Goal: Transaction & Acquisition: Purchase product/service

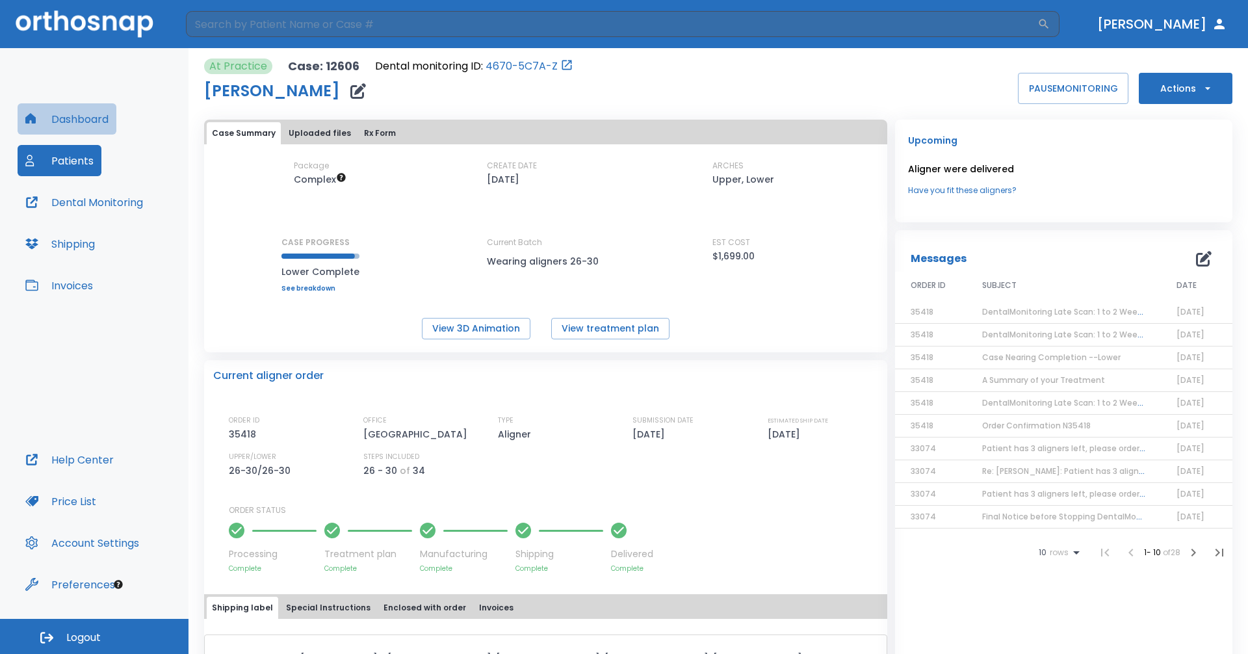
click at [78, 107] on button "Dashboard" at bounding box center [67, 118] width 99 height 31
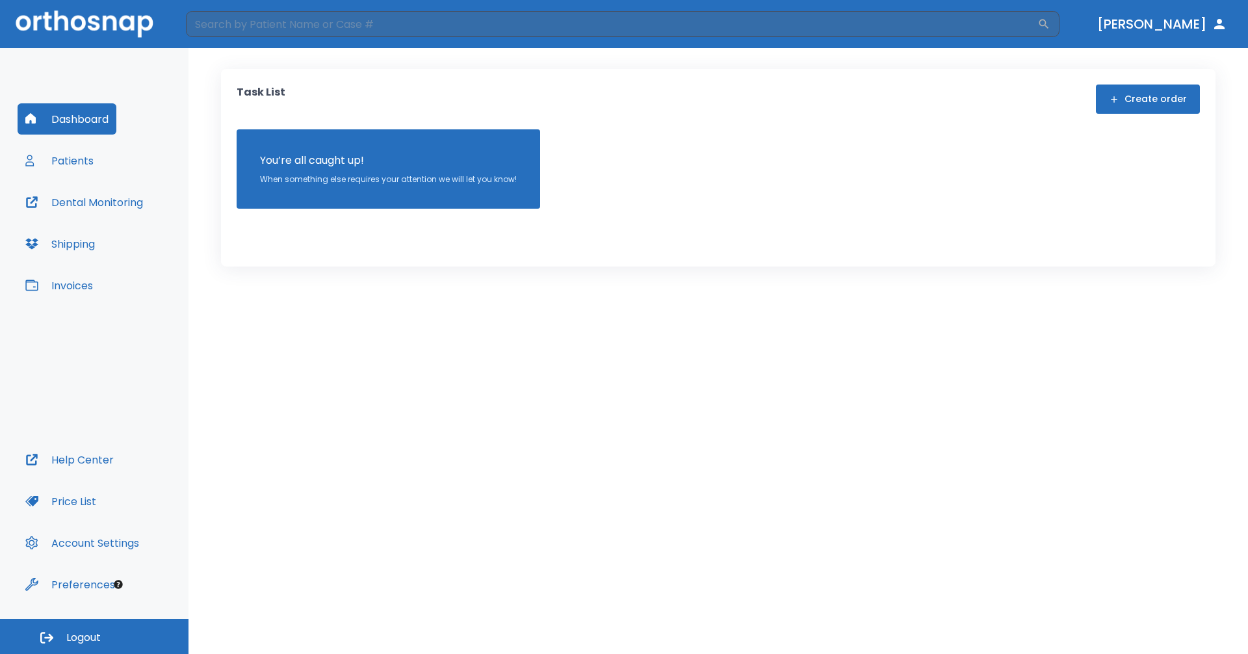
click at [85, 155] on button "Patients" at bounding box center [60, 160] width 84 height 31
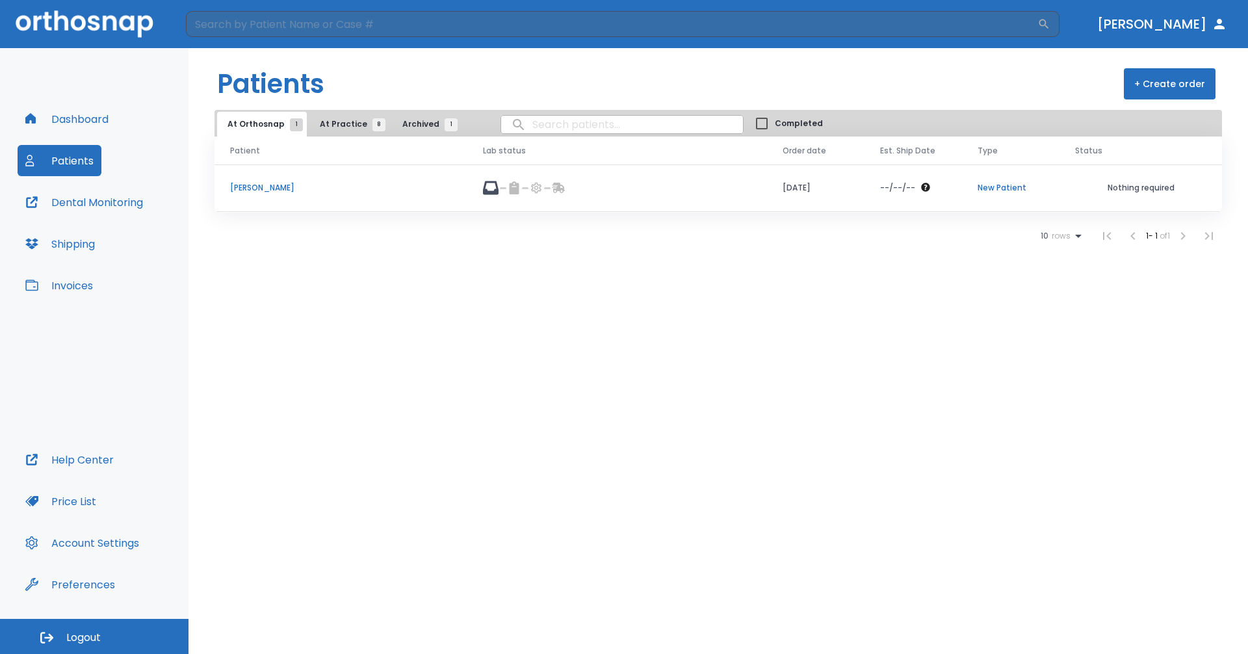
click at [79, 119] on button "Dashboard" at bounding box center [67, 118] width 99 height 31
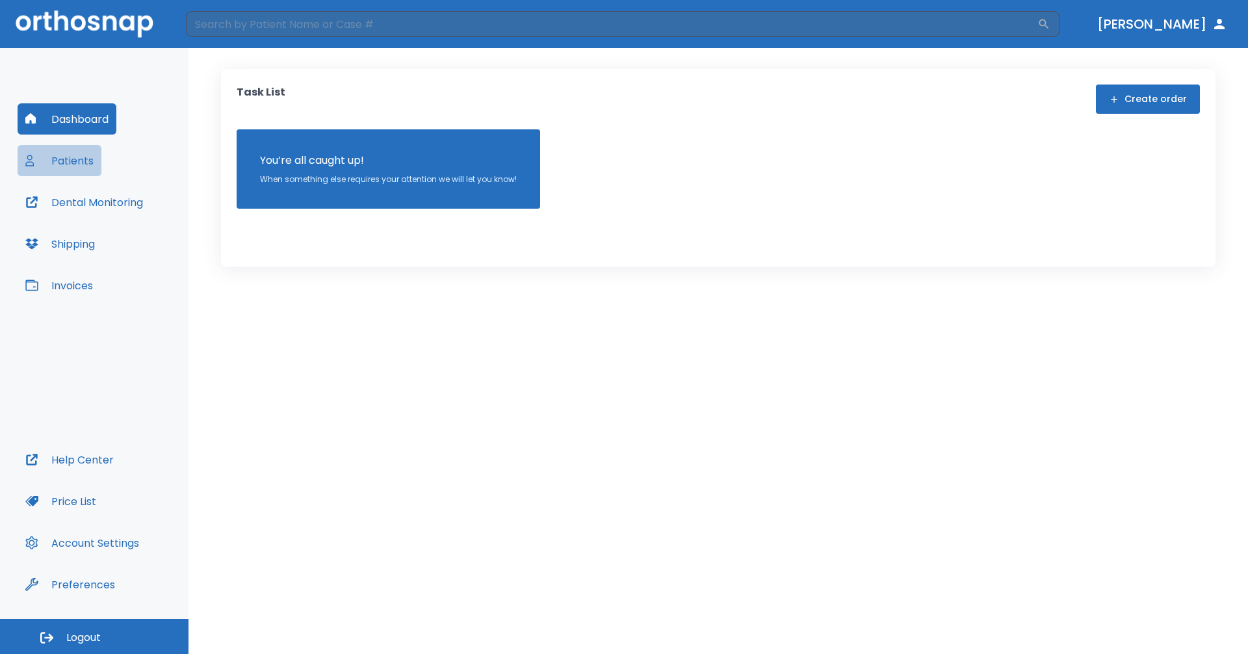
click at [75, 148] on button "Patients" at bounding box center [60, 160] width 84 height 31
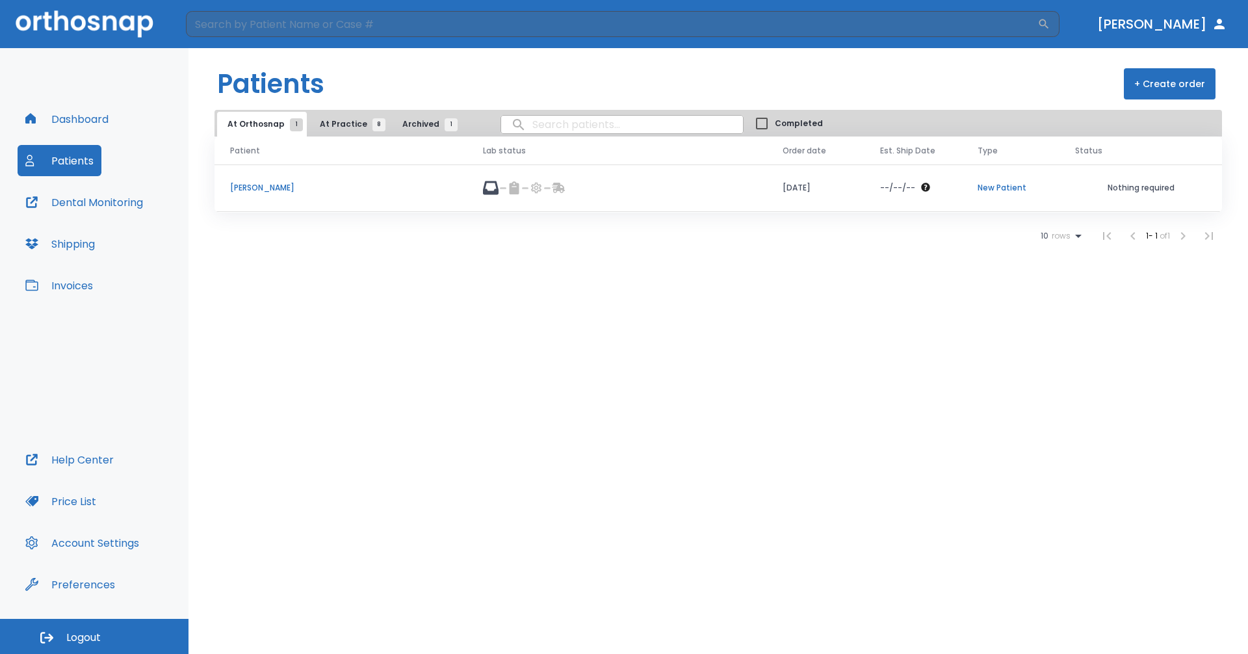
click at [353, 120] on span "At Practice 8" at bounding box center [349, 124] width 59 height 12
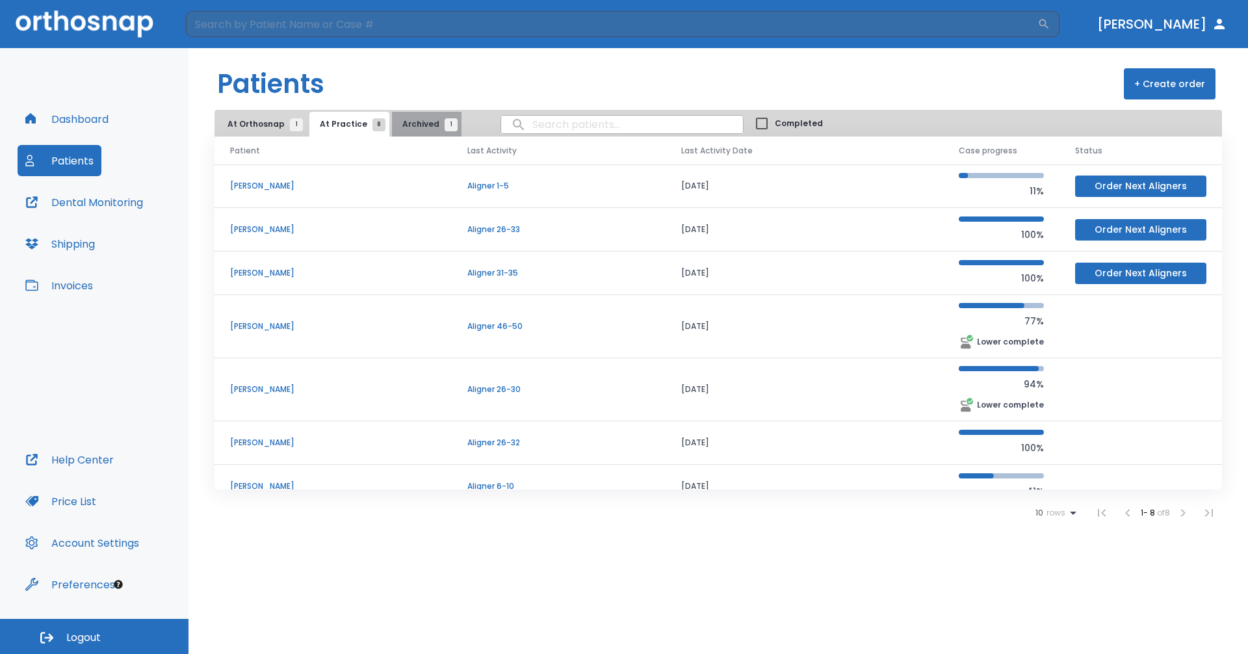
click at [402, 123] on span "Archived 1" at bounding box center [426, 124] width 49 height 12
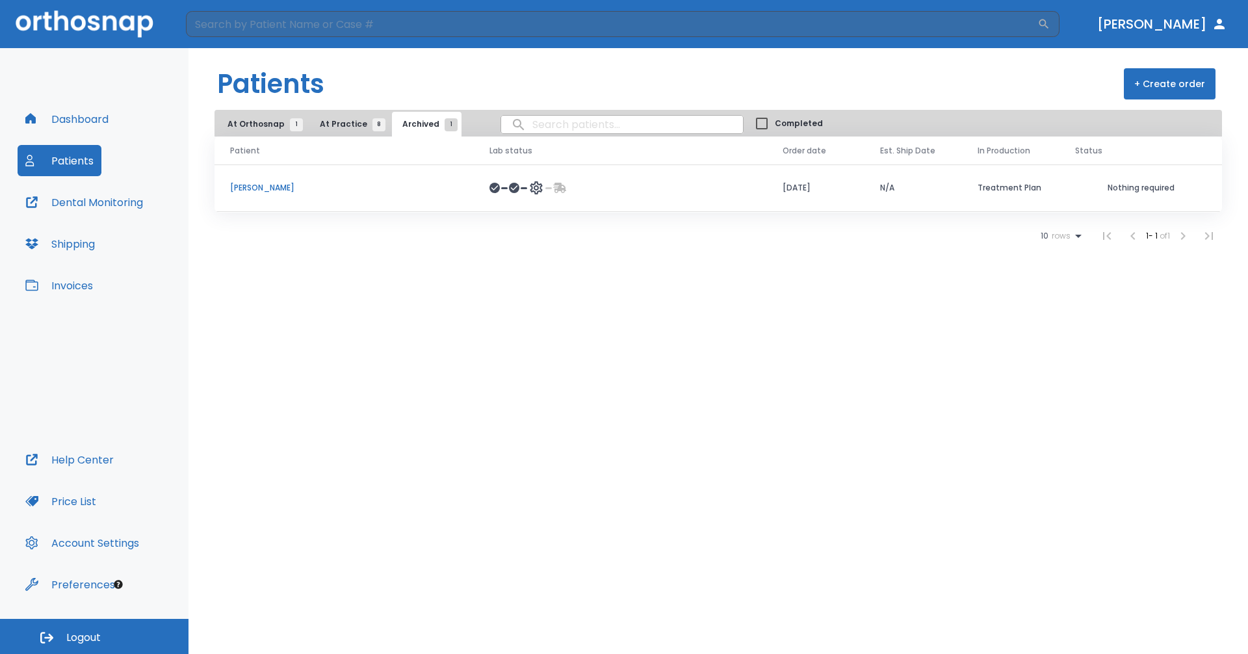
click at [327, 122] on span "At Practice 8" at bounding box center [349, 124] width 59 height 12
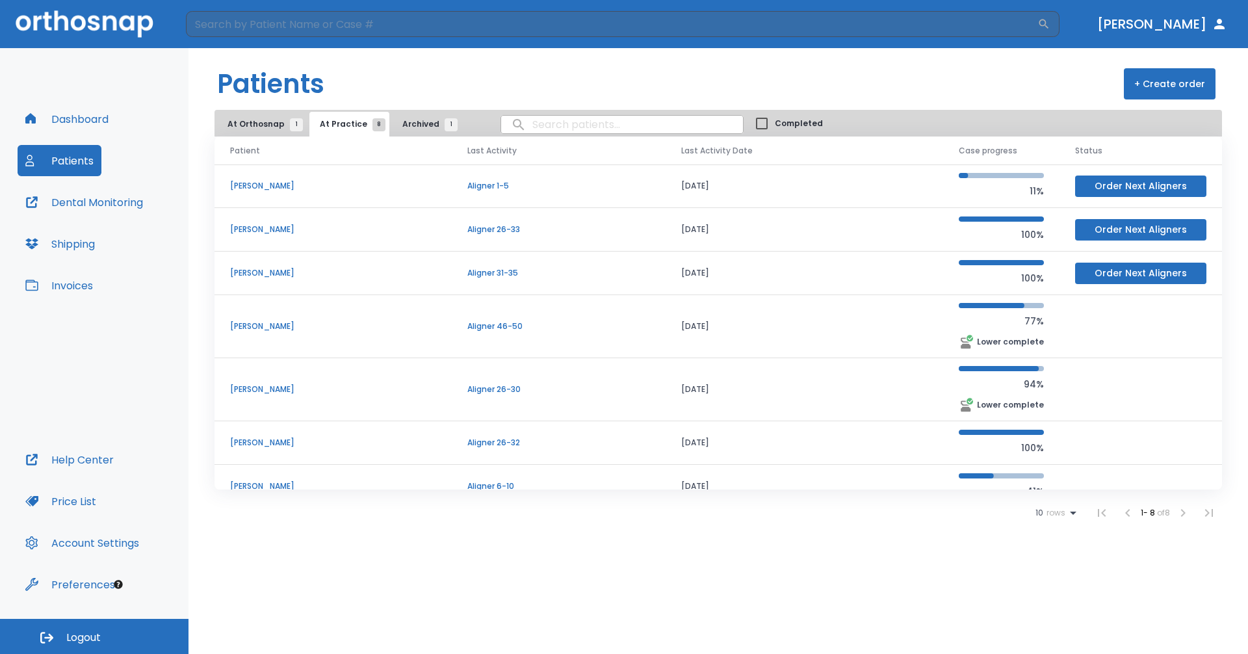
click at [749, 123] on input "Completed" at bounding box center [762, 124] width 26 height 26
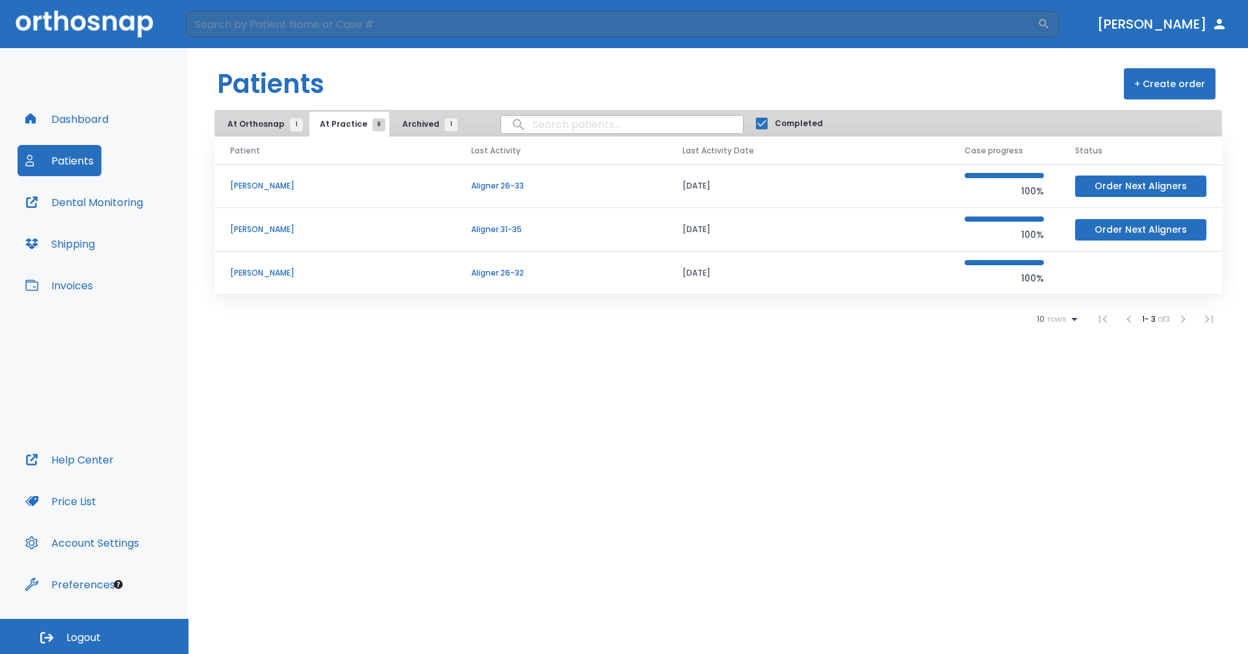
click at [749, 126] on input "Completed" at bounding box center [762, 124] width 26 height 26
checkbox input "false"
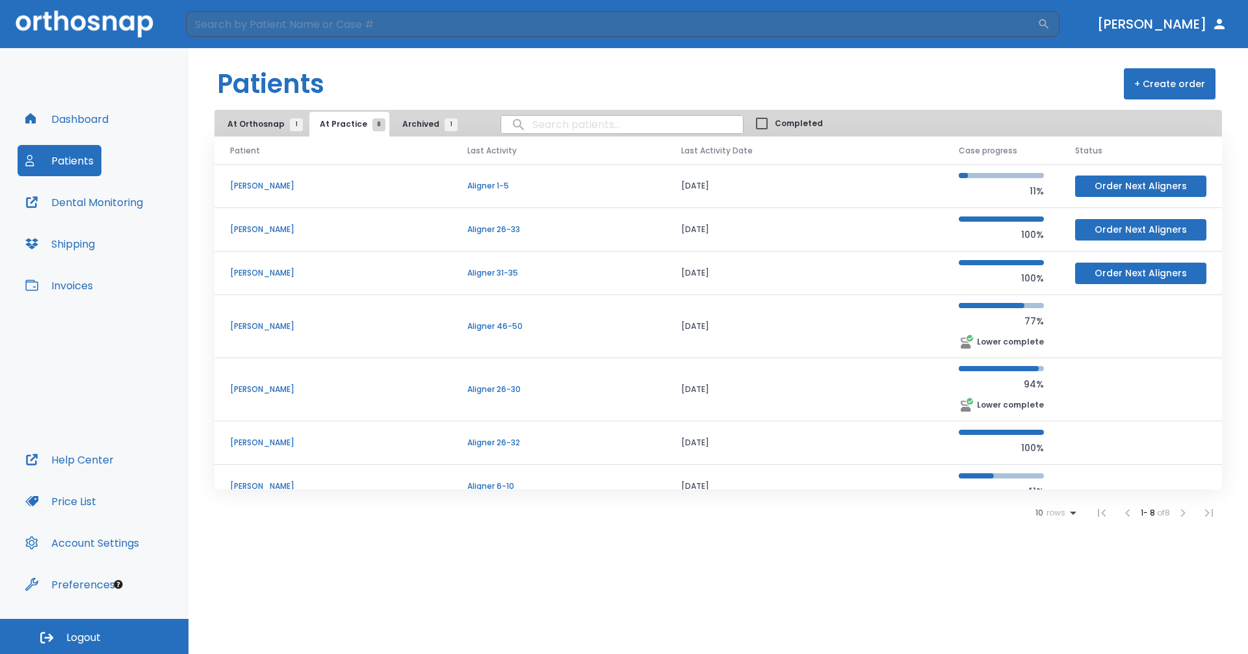
scroll to position [63, 0]
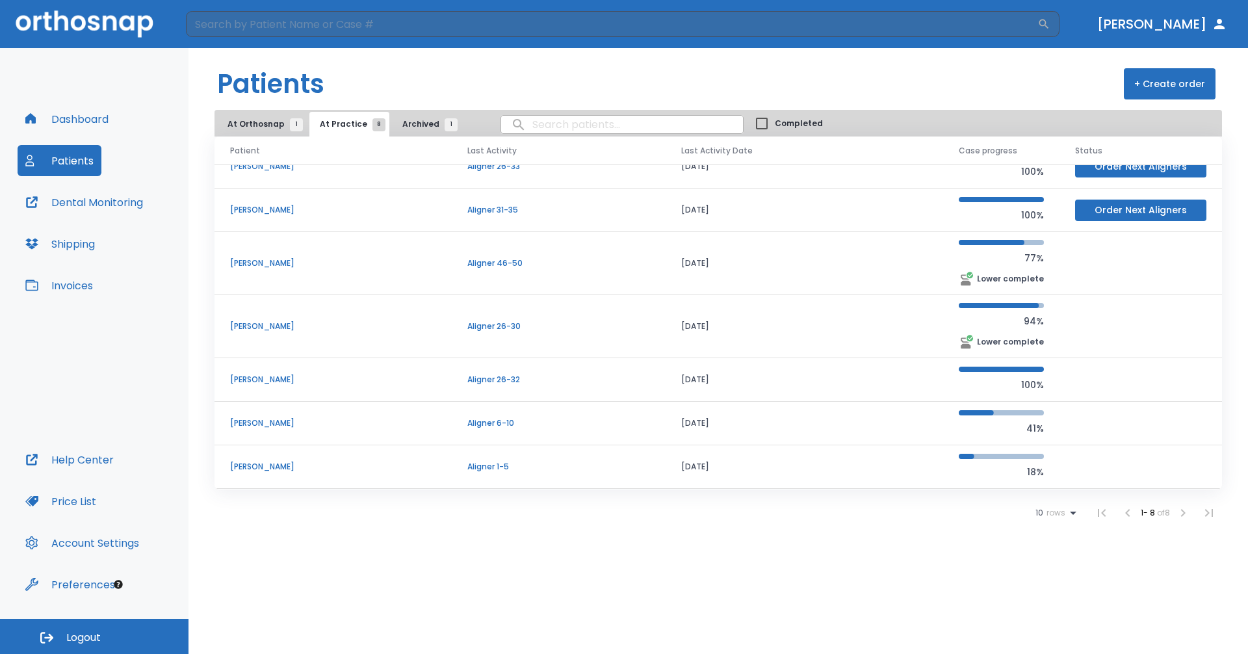
click at [776, 324] on td "[DATE]" at bounding box center [805, 326] width 278 height 63
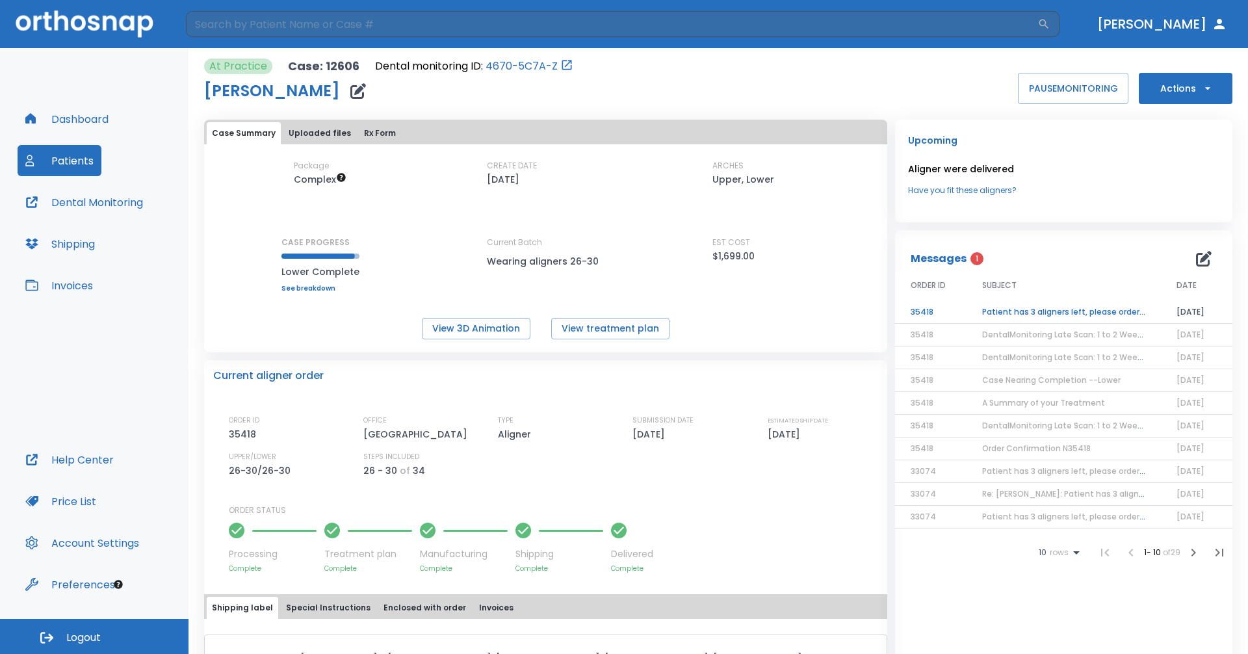
click at [1025, 311] on td "Patient has 3 aligners left, please order next set!" at bounding box center [1064, 312] width 194 height 23
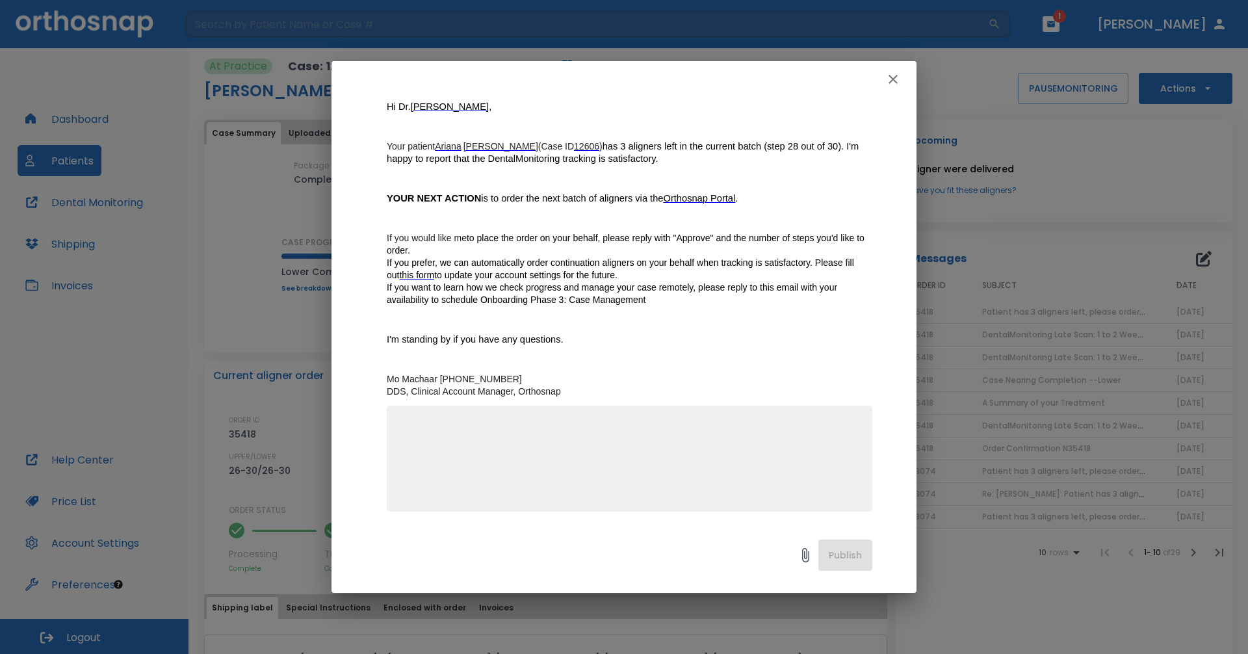
scroll to position [137, 0]
click at [549, 447] on textarea at bounding box center [630, 464] width 470 height 90
drag, startPoint x: 439, startPoint y: 428, endPoint x: 446, endPoint y: 428, distance: 7.2
click at [446, 428] on textarea "Approve thanks" at bounding box center [630, 464] width 470 height 90
click at [492, 440] on textarea "Approve thanks" at bounding box center [630, 464] width 470 height 90
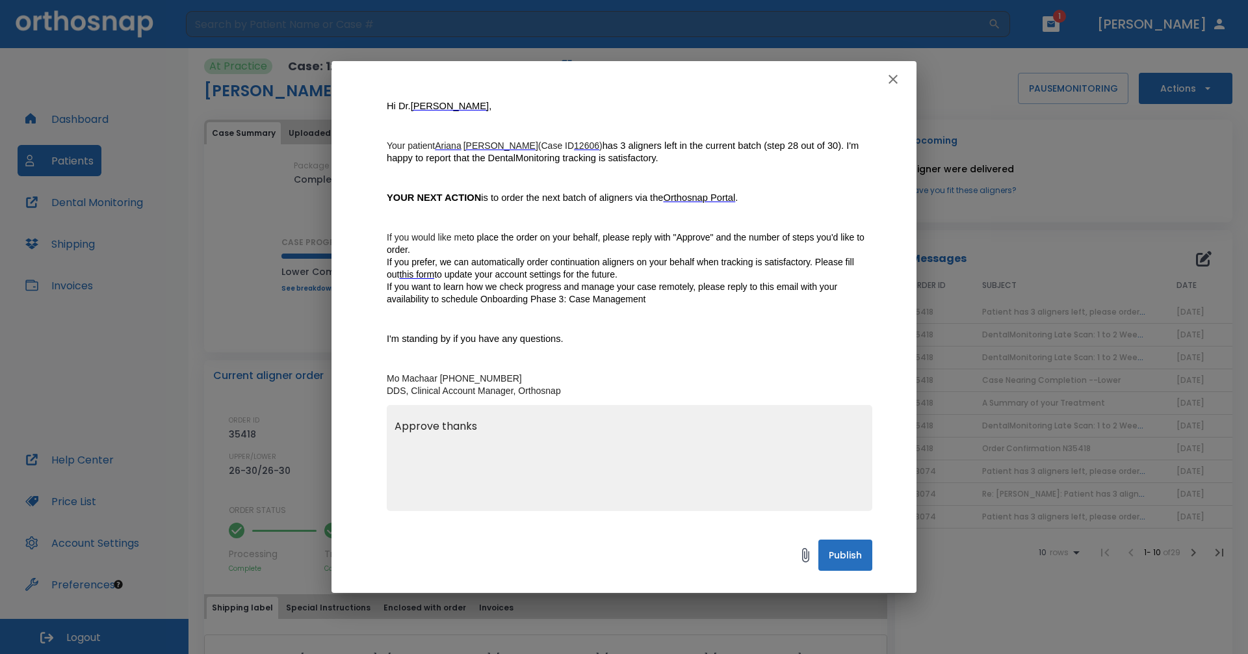
drag, startPoint x: 484, startPoint y: 430, endPoint x: 441, endPoint y: 422, distance: 44.3
click at [441, 422] on textarea "Approve thanks" at bounding box center [630, 464] width 470 height 90
type textarea "Approve next 10 steps"
click at [890, 78] on icon "button" at bounding box center [894, 80] width 16 height 16
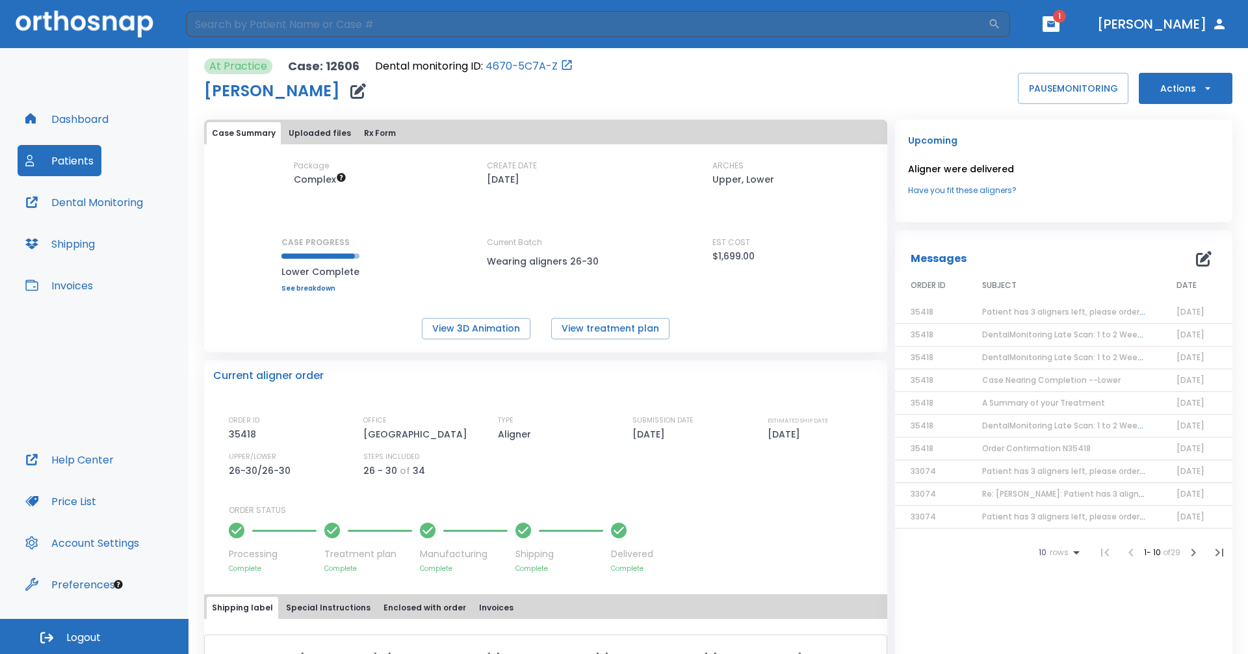
click at [298, 291] on link "See breakdown" at bounding box center [321, 289] width 78 height 8
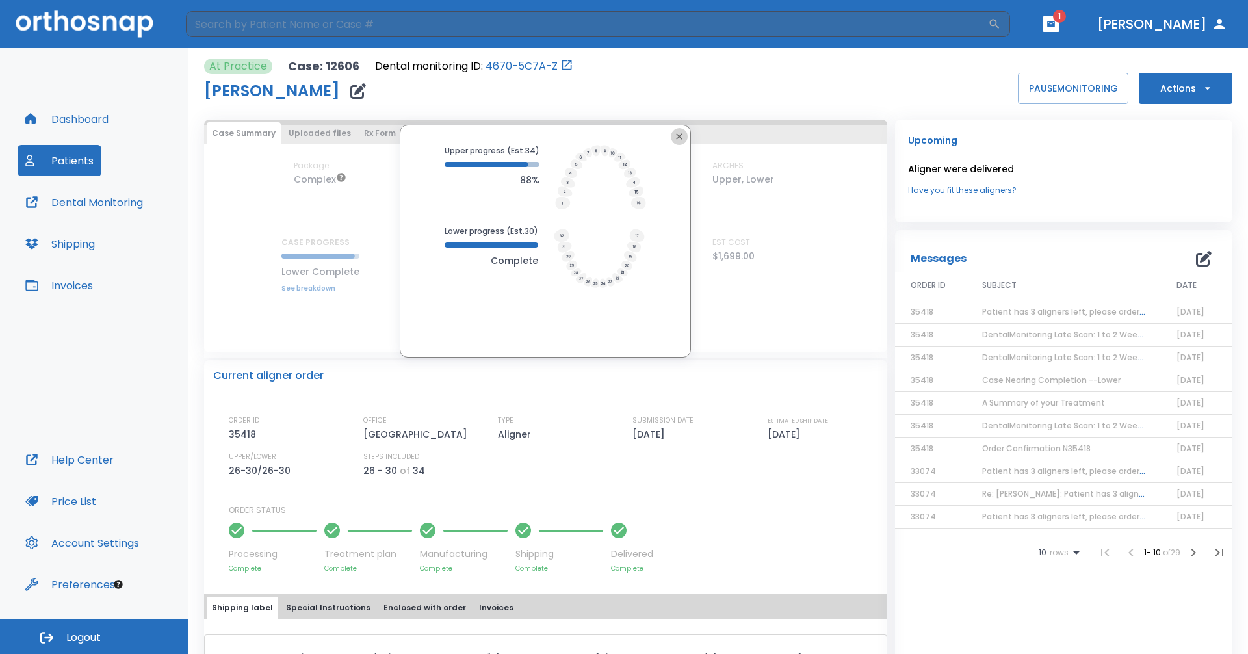
click at [676, 137] on icon "button" at bounding box center [679, 136] width 10 height 10
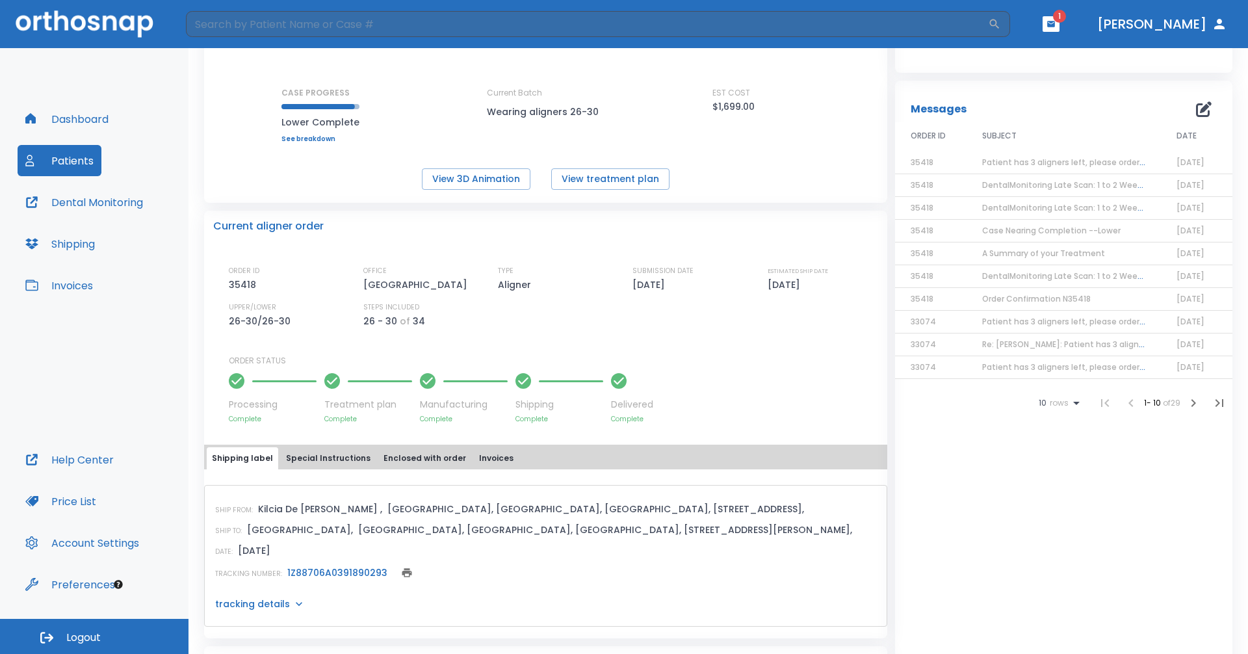
scroll to position [0, 0]
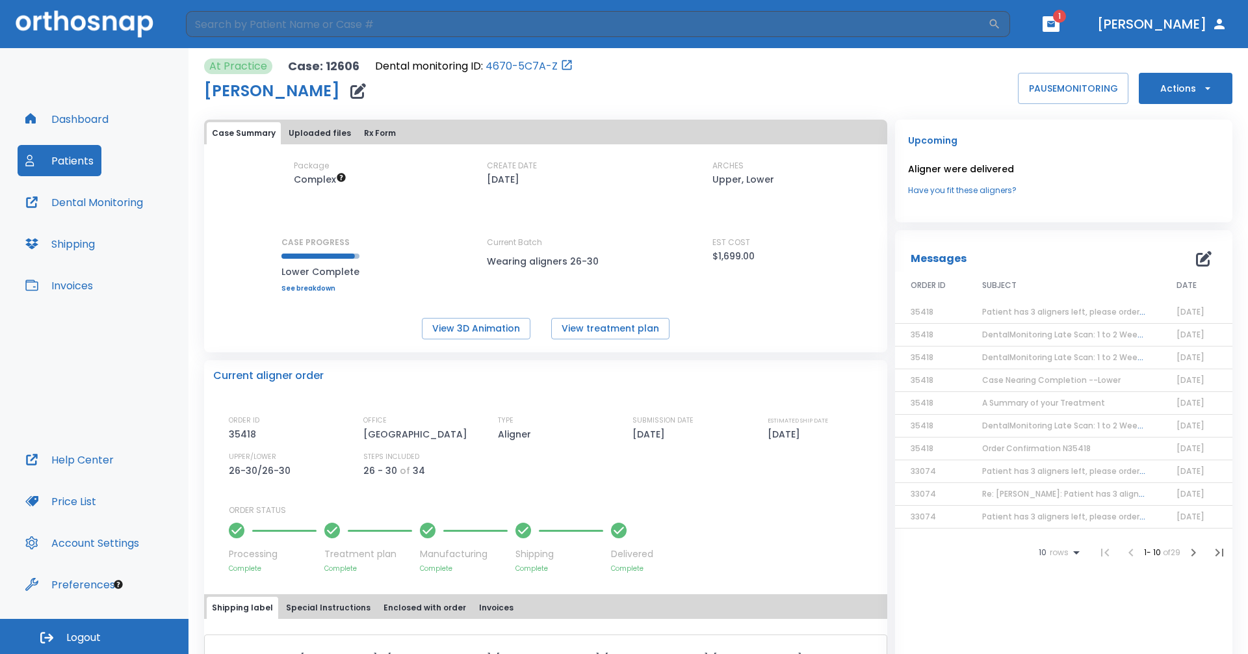
click at [984, 314] on span "Patient has 3 aligners left, please order next set!" at bounding box center [1080, 311] width 196 height 11
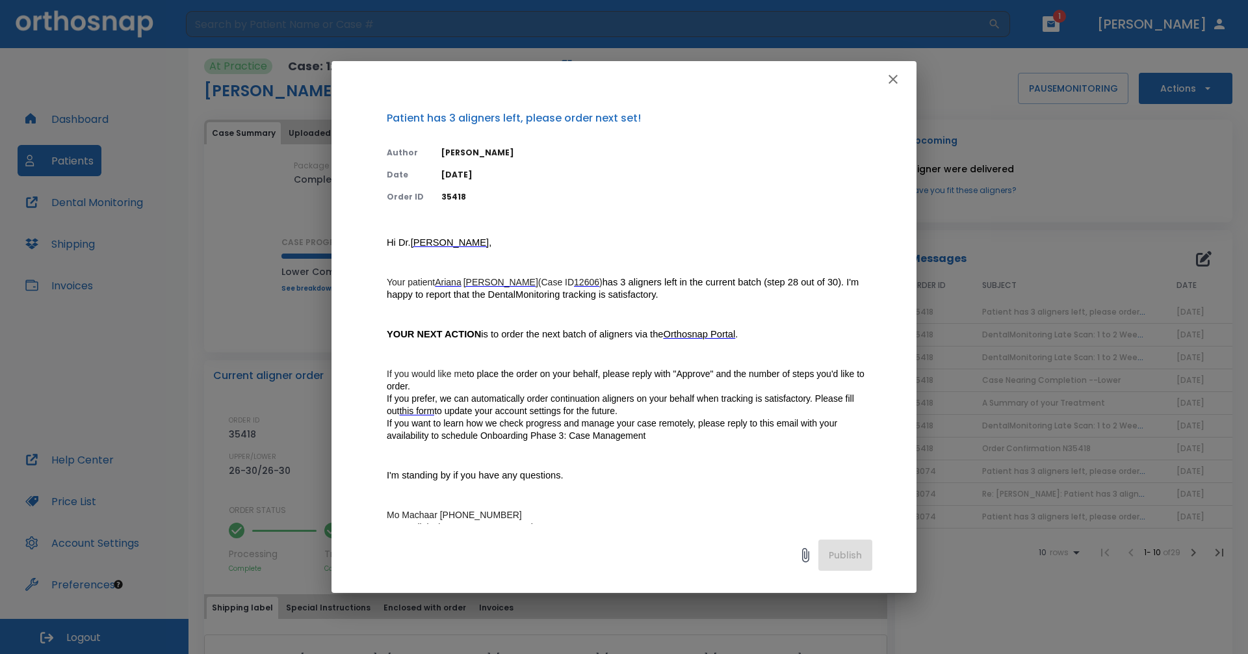
scroll to position [137, 0]
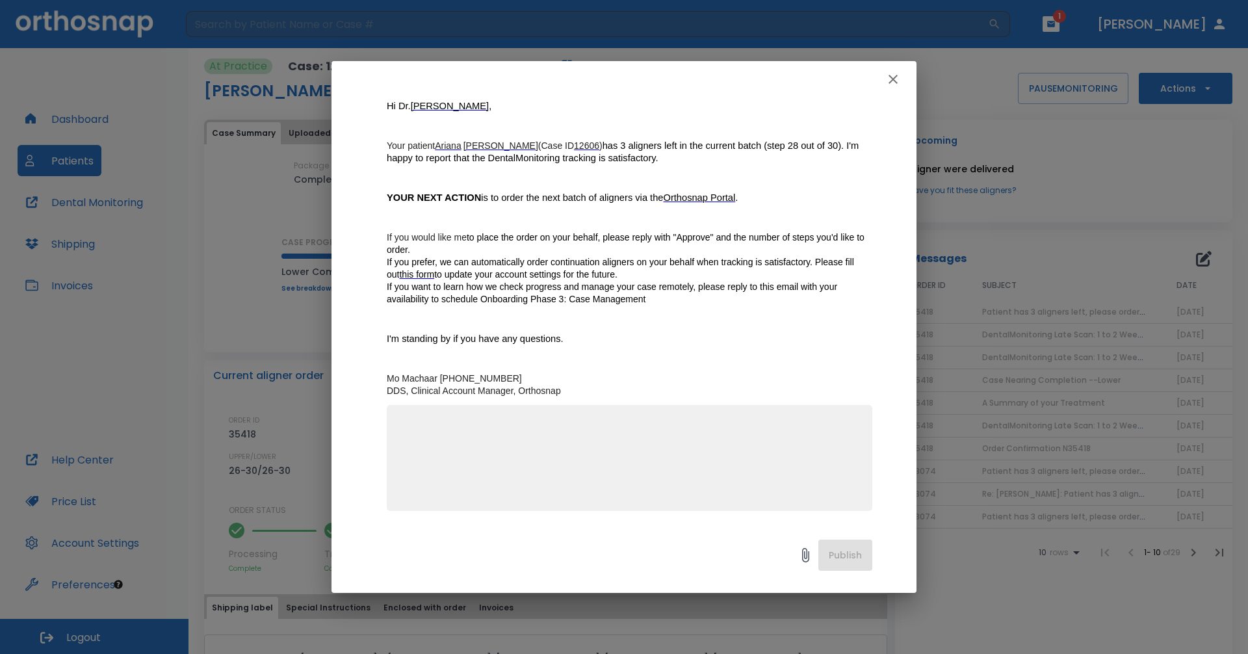
click at [619, 472] on textarea at bounding box center [630, 464] width 470 height 90
type textarea "Approve - order remaining, I'm guessing less than 10 steps left?"
click at [846, 553] on button "Publish" at bounding box center [846, 555] width 54 height 31
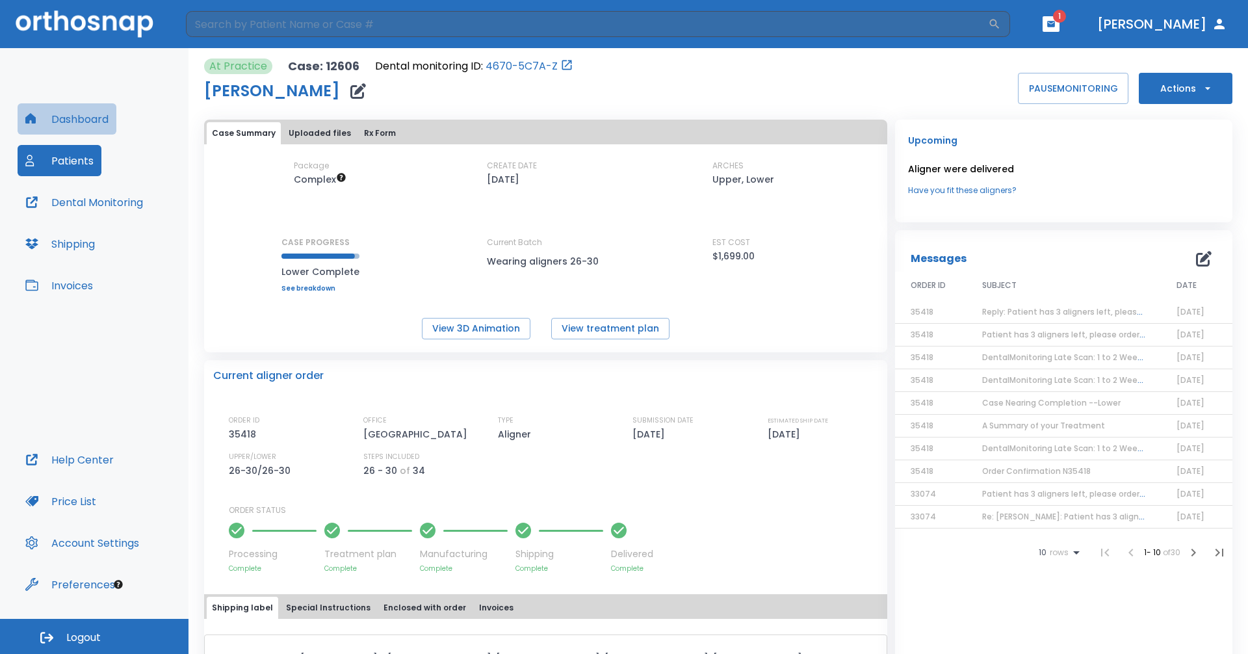
click at [75, 120] on button "Dashboard" at bounding box center [67, 118] width 99 height 31
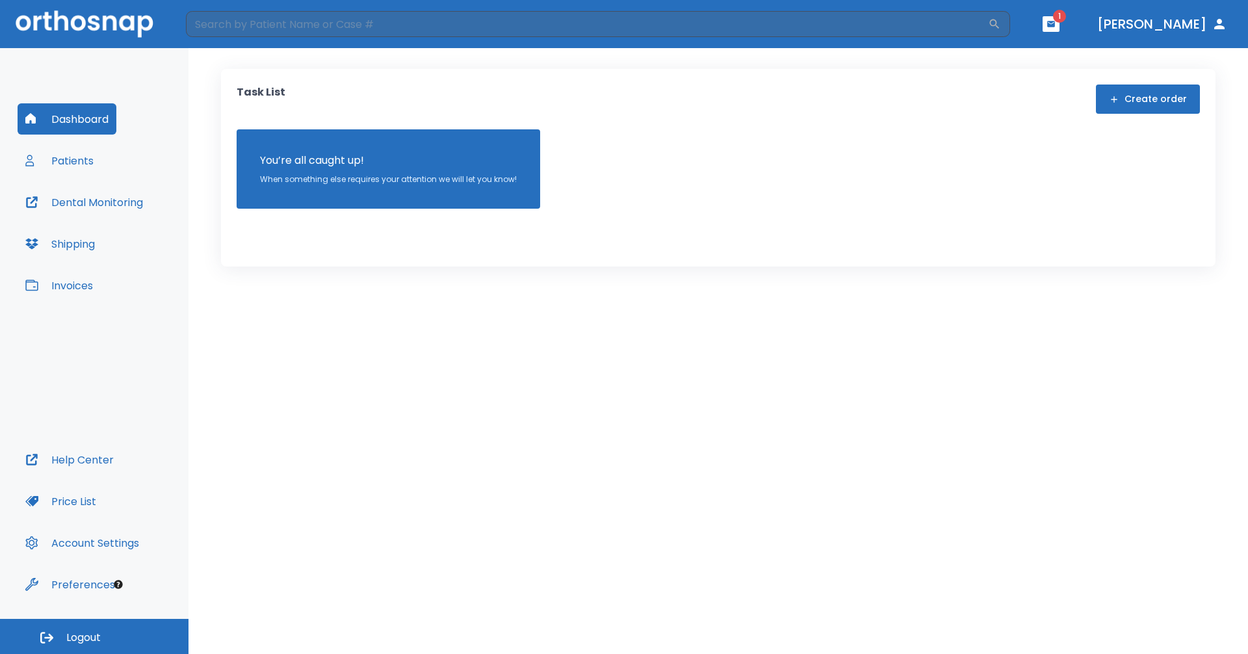
click at [1170, 96] on button "Create order" at bounding box center [1148, 99] width 104 height 29
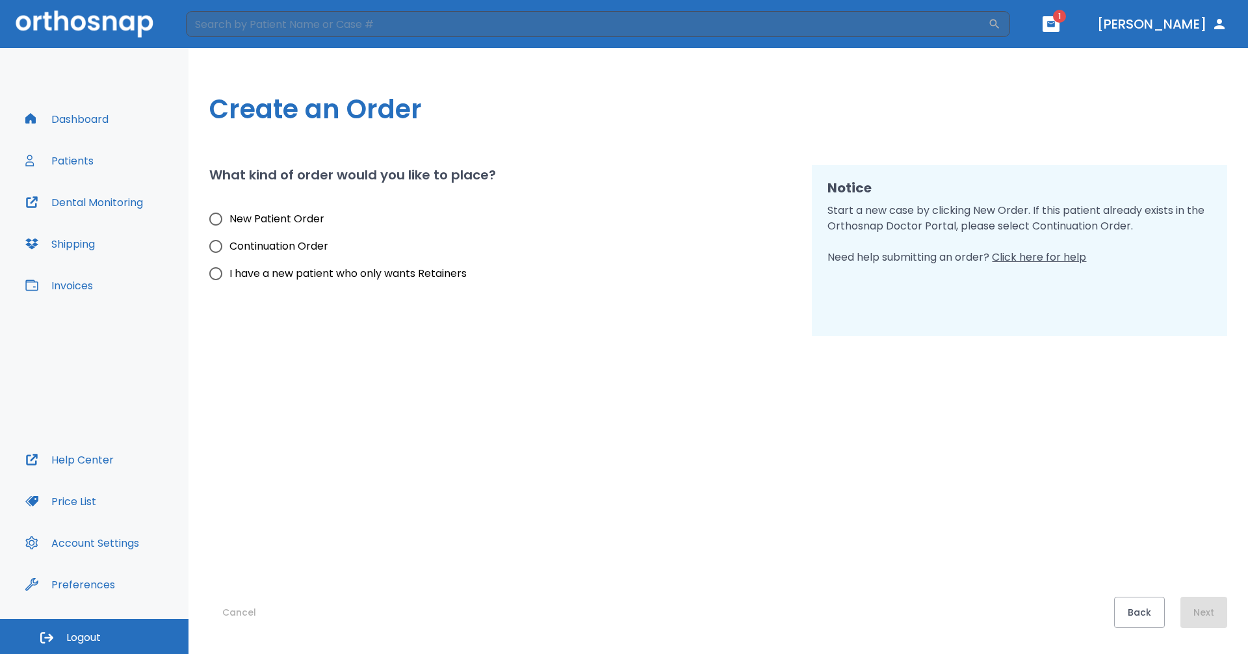
click at [216, 220] on input "New Patient Order" at bounding box center [215, 218] width 27 height 27
radio input "true"
click at [1209, 611] on button "Next" at bounding box center [1204, 612] width 47 height 31
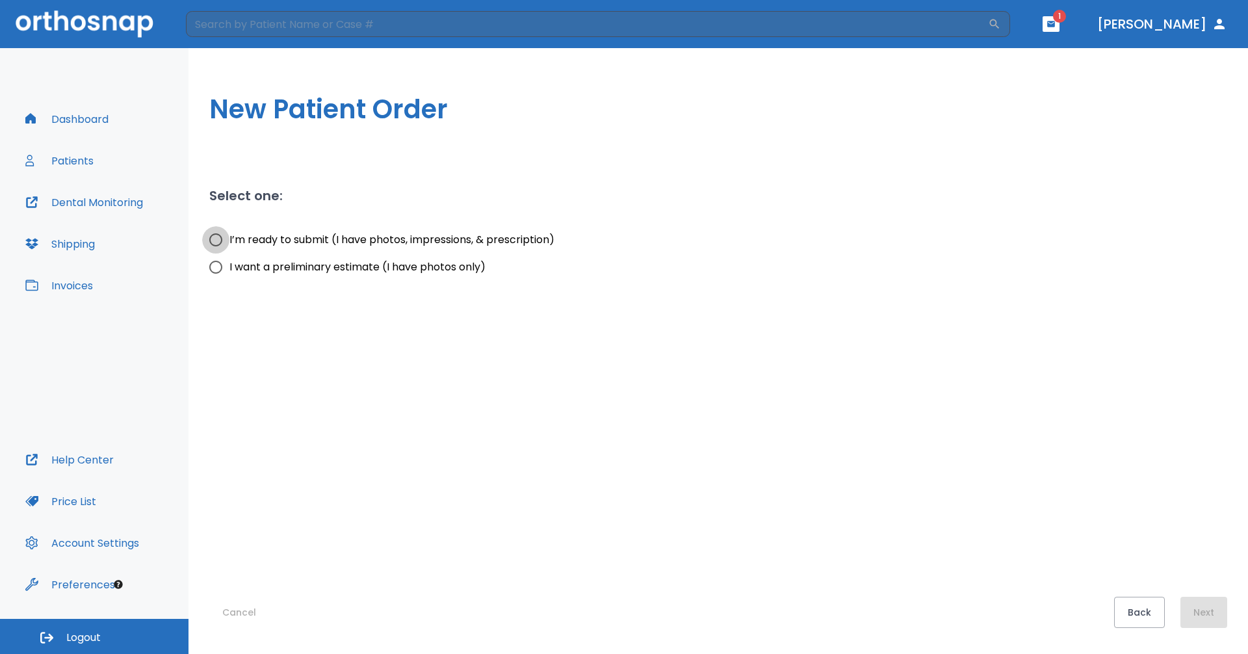
click at [221, 238] on input "I’m ready to submit (I have photos, impressions, & prescription)" at bounding box center [215, 239] width 27 height 27
radio input "true"
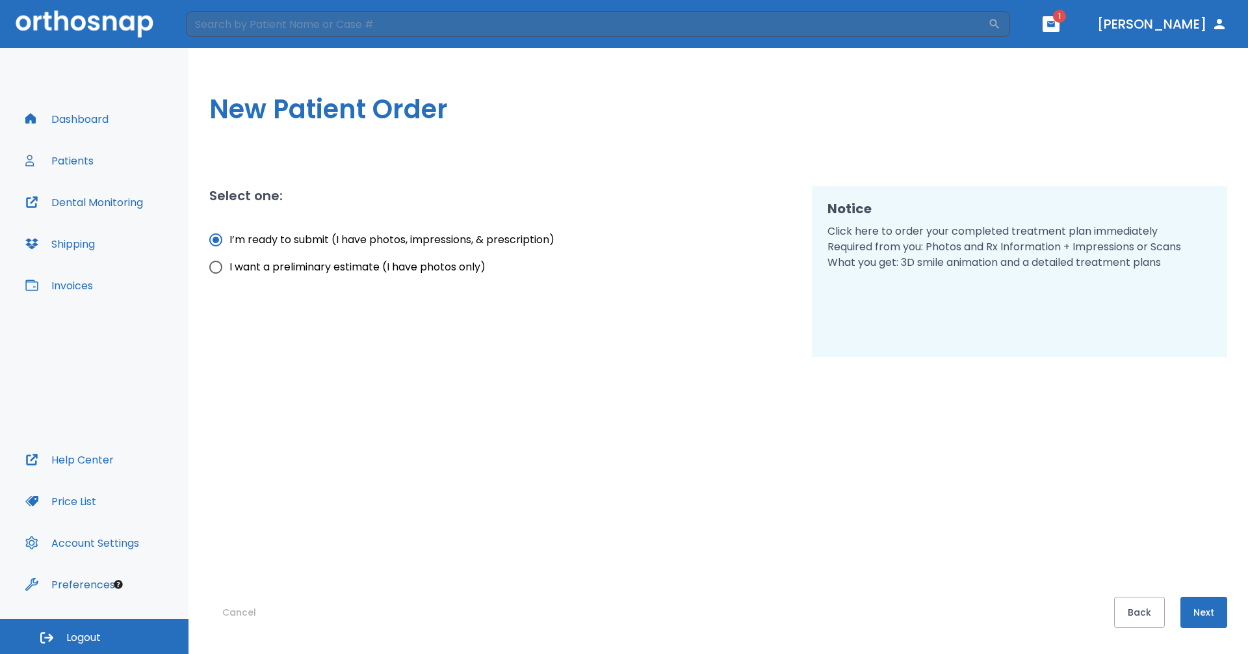
click at [1218, 614] on button "Next" at bounding box center [1204, 612] width 47 height 31
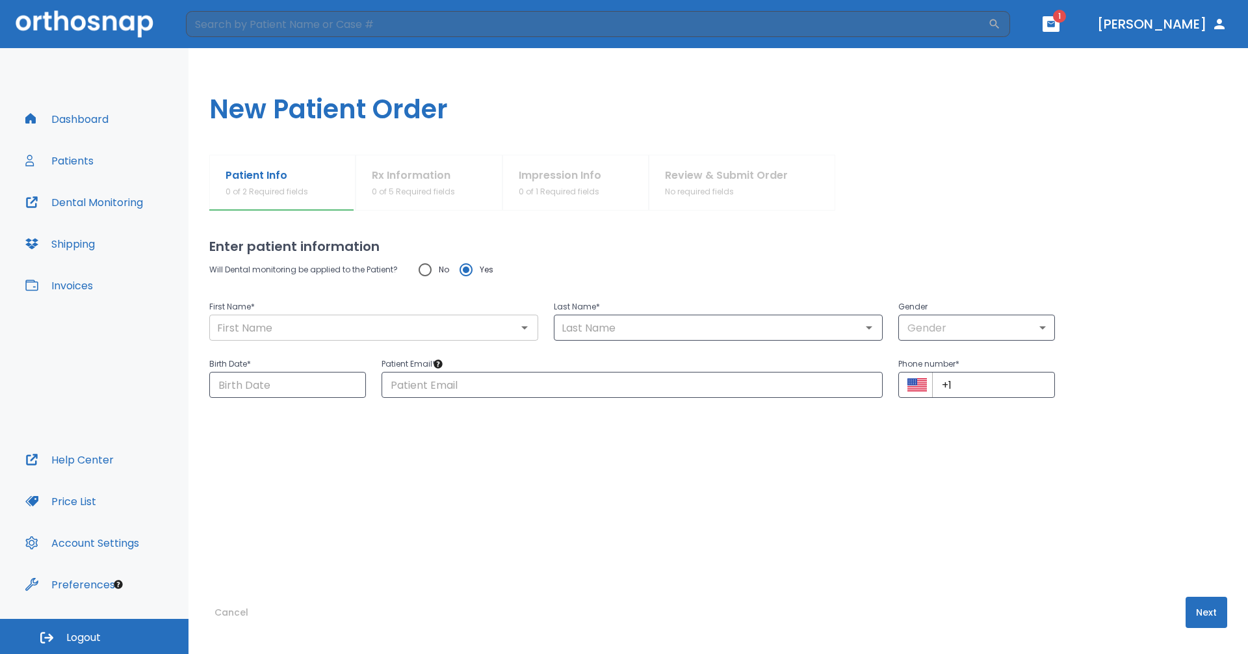
click at [400, 330] on input "text" at bounding box center [373, 328] width 321 height 18
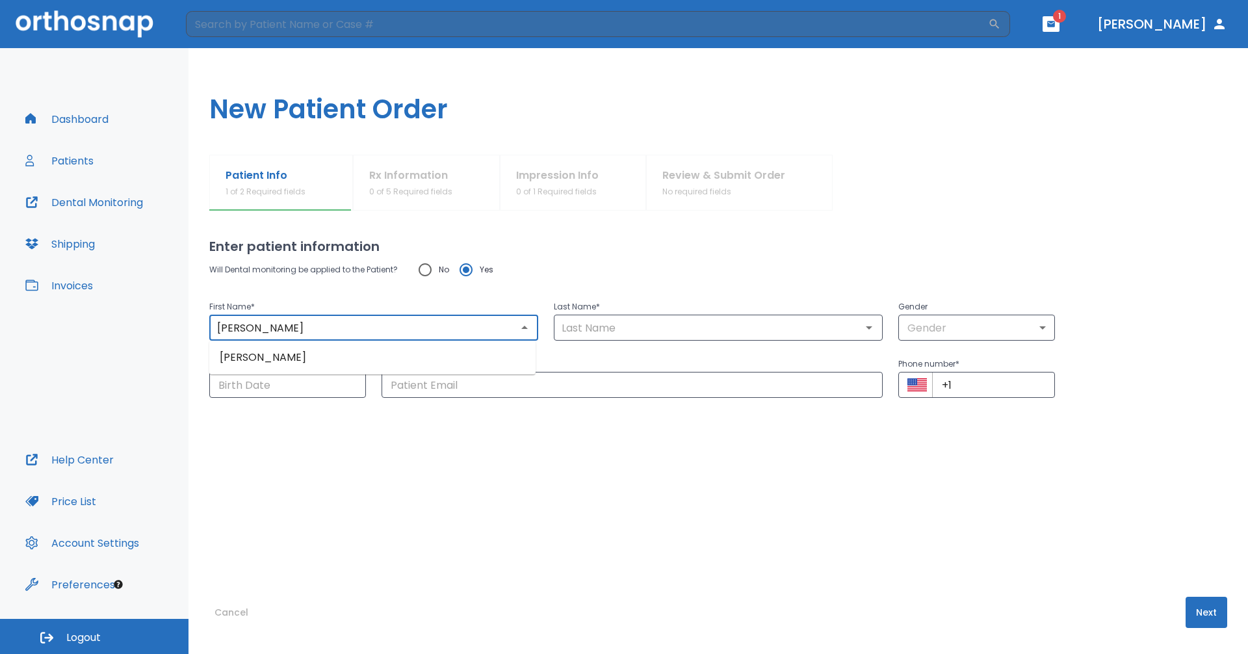
type input "[PERSON_NAME]"
click at [604, 330] on input "text" at bounding box center [718, 328] width 321 height 18
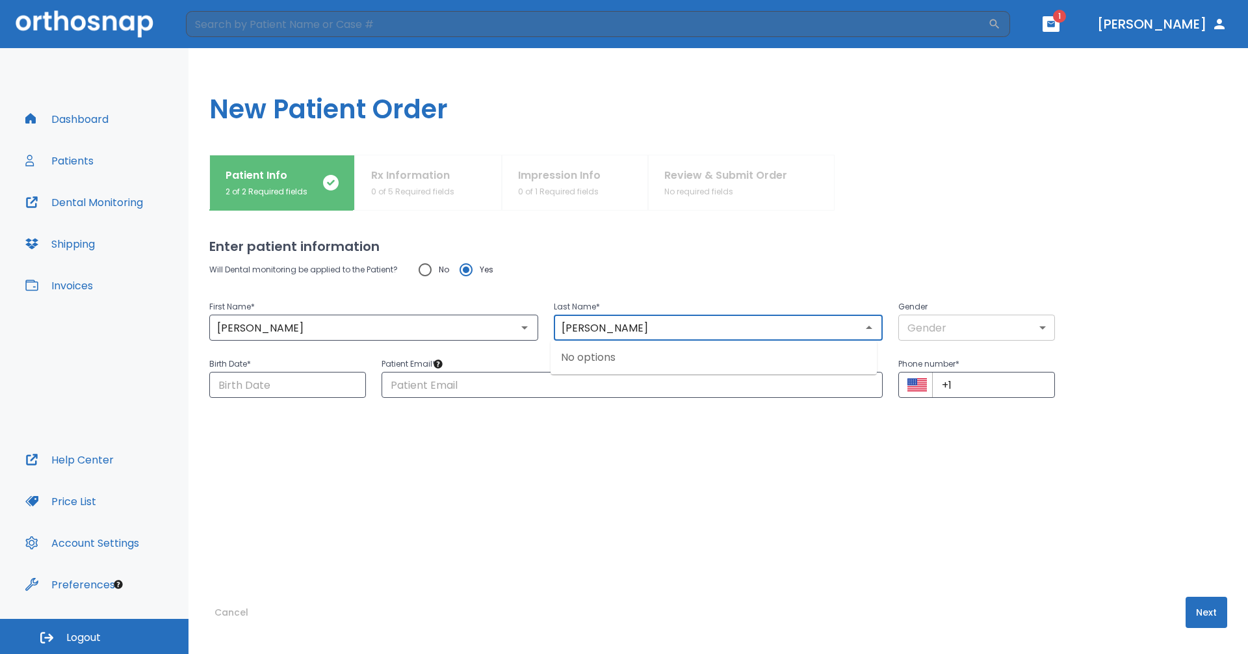
type input "[PERSON_NAME]"
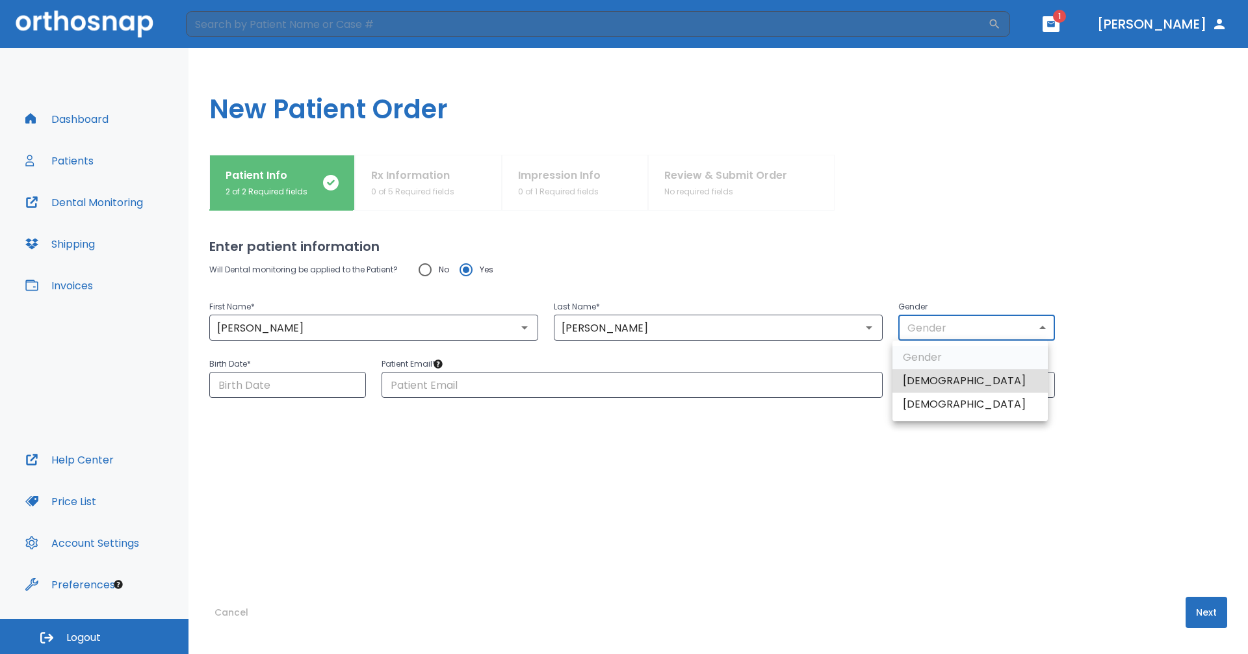
click at [963, 334] on body "​ 1 [PERSON_NAME] Dashboard Patients Dental Monitoring Shipping Invoices Help C…" at bounding box center [624, 327] width 1248 height 654
click at [945, 407] on li "[DEMOGRAPHIC_DATA]" at bounding box center [970, 404] width 155 height 23
type input "0"
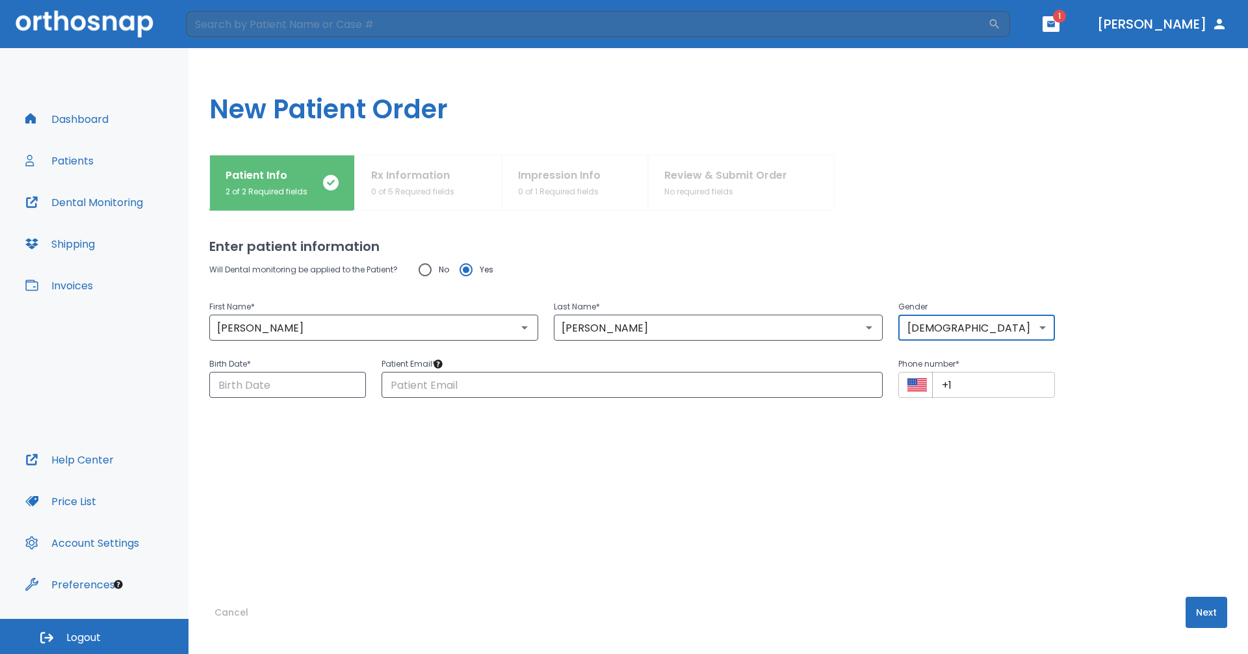
click at [960, 384] on input "+1" at bounding box center [993, 385] width 123 height 26
paste input "[PHONE_NUMBER]"
type input "[PHONE_NUMBER]"
click at [252, 383] on input "Choose date" at bounding box center [287, 385] width 157 height 26
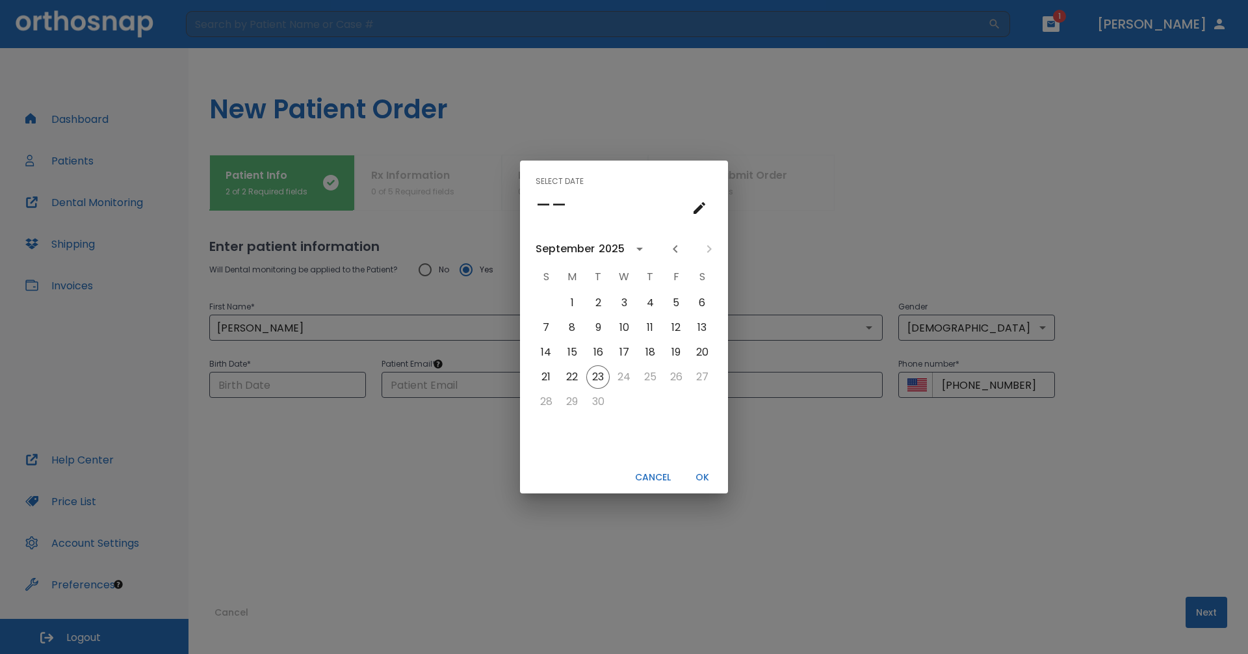
click at [650, 471] on button "Cancel" at bounding box center [653, 477] width 46 height 21
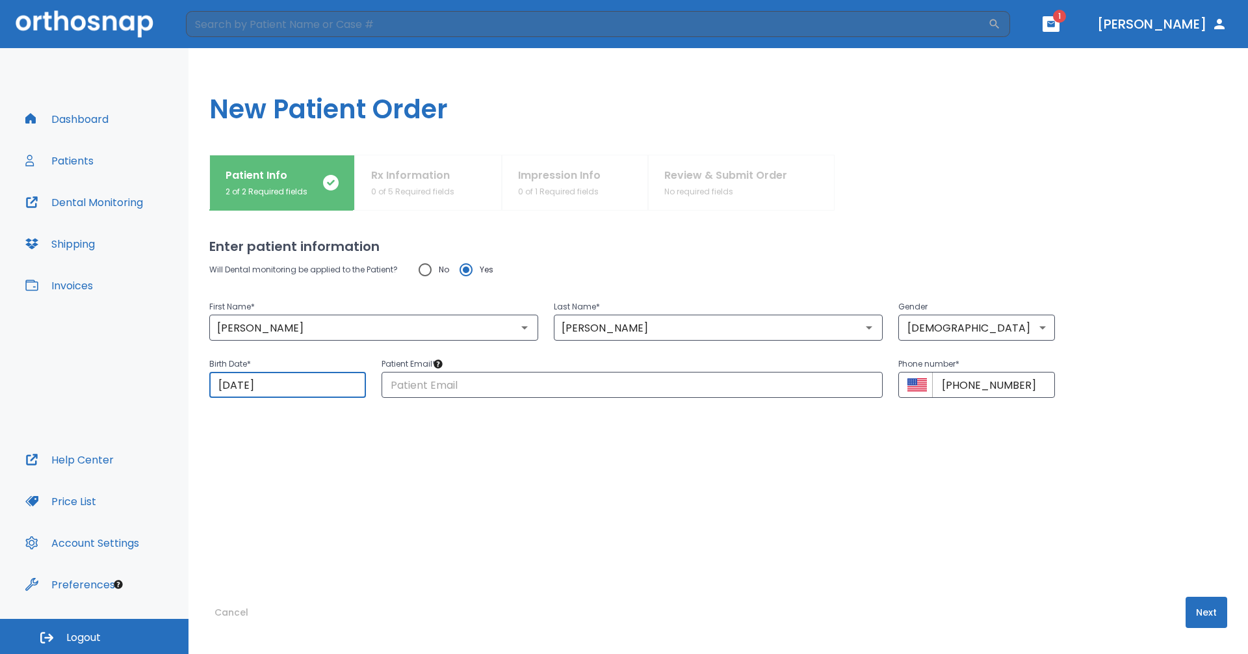
drag, startPoint x: 289, startPoint y: 387, endPoint x: 144, endPoint y: 387, distance: 144.3
click at [144, 387] on div "Dashboard Patients Dental Monitoring Shipping Invoices Help Center Price List A…" at bounding box center [624, 351] width 1248 height 606
click at [310, 374] on input "[DATE]" at bounding box center [287, 385] width 157 height 26
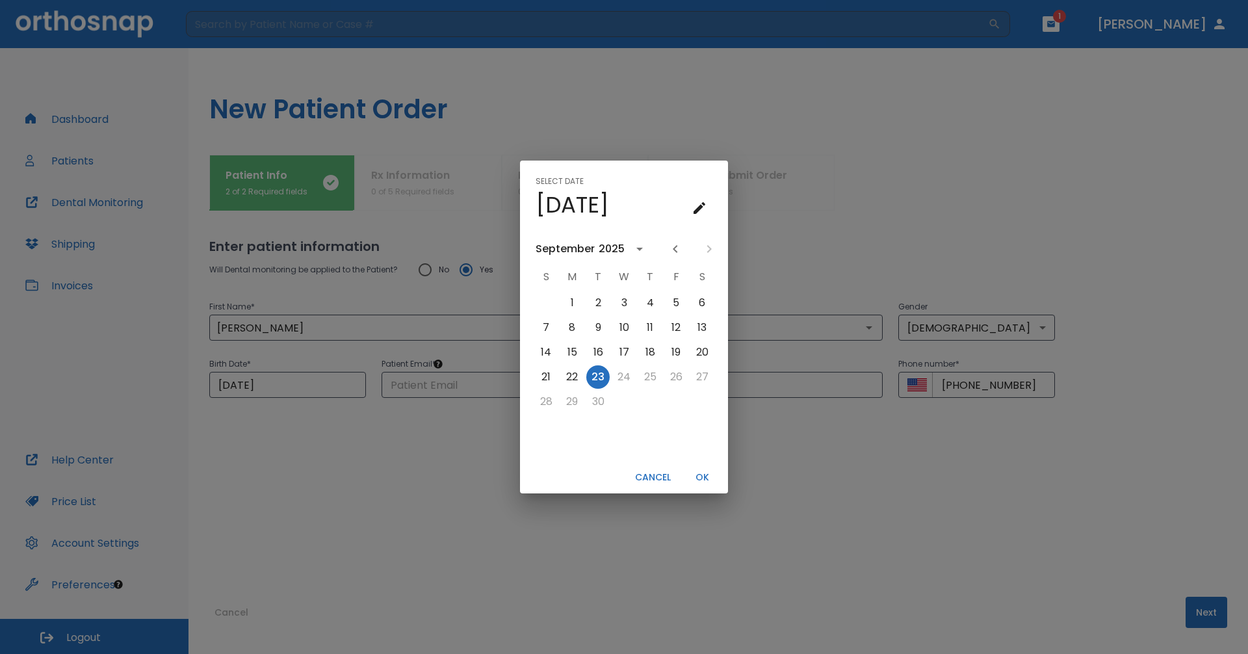
click at [618, 249] on div "2025" at bounding box center [612, 249] width 26 height 16
click at [624, 272] on button "1976" at bounding box center [624, 276] width 47 height 23
click at [670, 244] on icon "Previous month" at bounding box center [676, 249] width 16 height 16
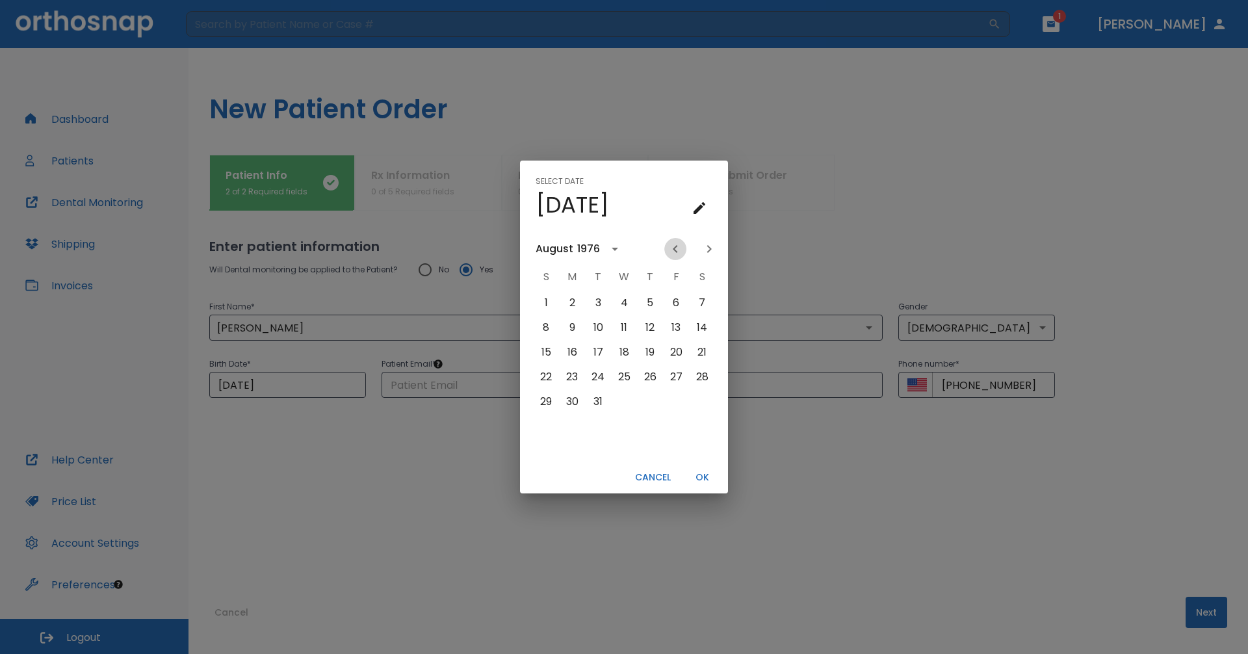
click at [670, 244] on icon "Previous month" at bounding box center [676, 249] width 16 height 16
click at [548, 374] on button "16" at bounding box center [545, 376] width 23 height 23
type input "[DATE]"
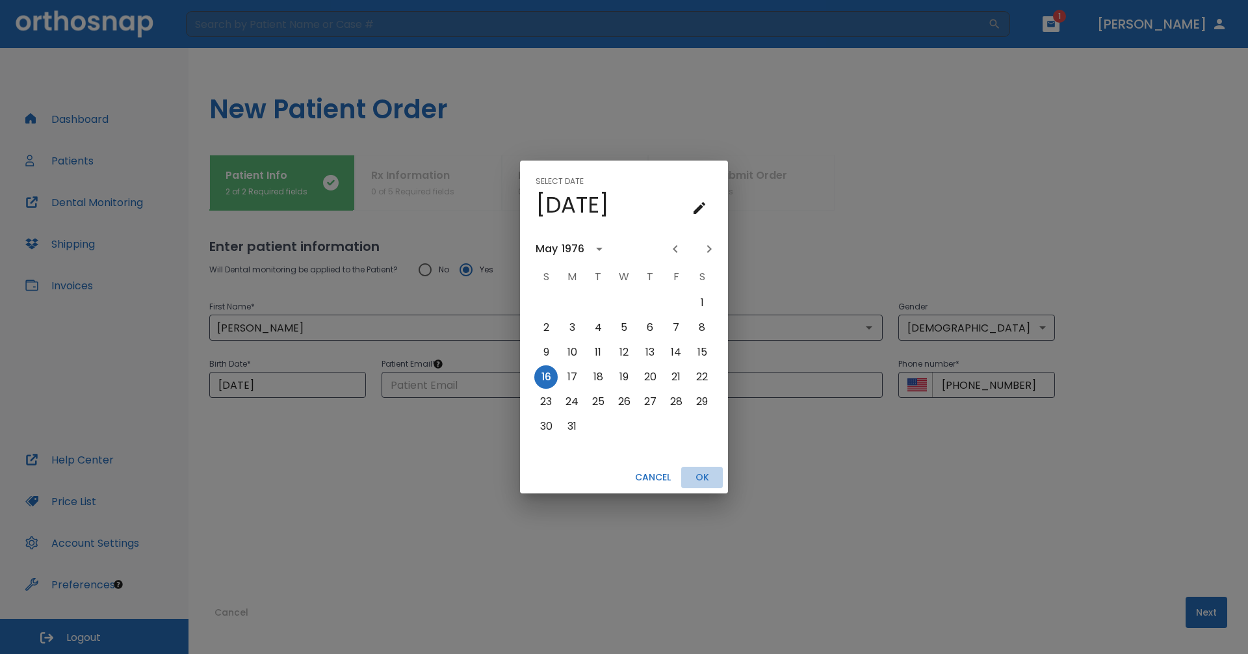
click at [703, 480] on button "OK" at bounding box center [702, 477] width 42 height 21
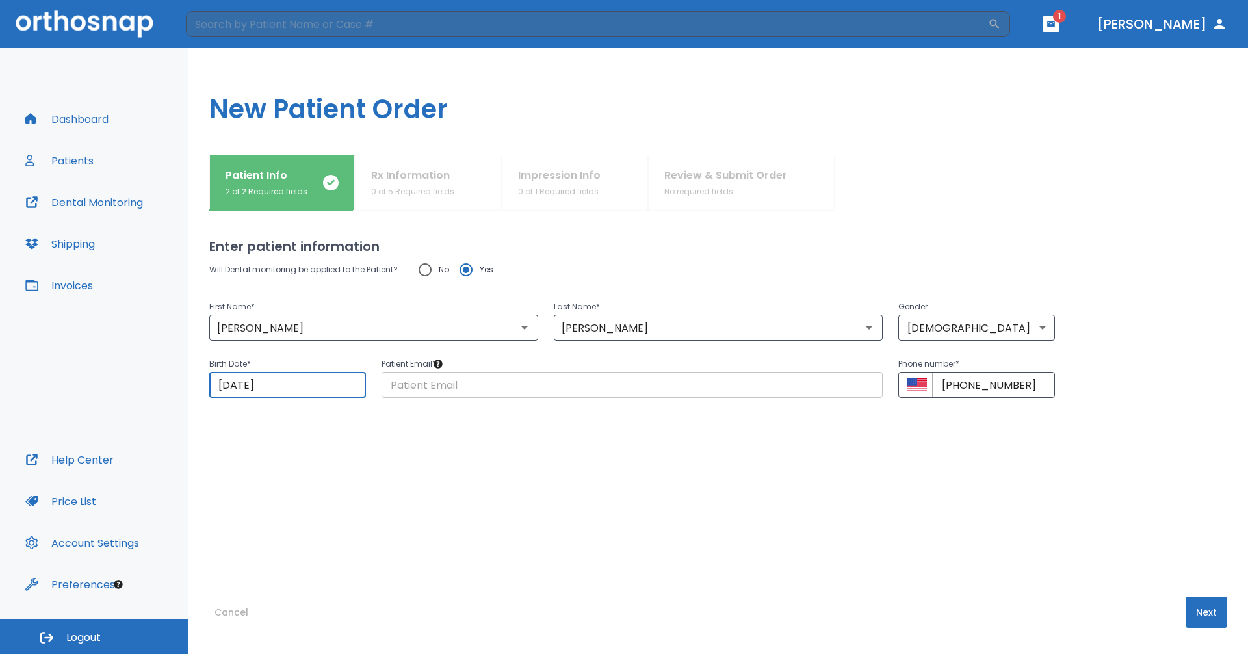
click at [650, 386] on input "text" at bounding box center [632, 385] width 501 height 26
